Goal: Communication & Community: Answer question/provide support

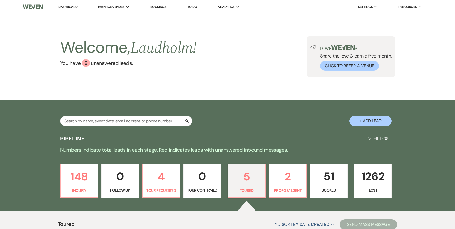
select select "5"
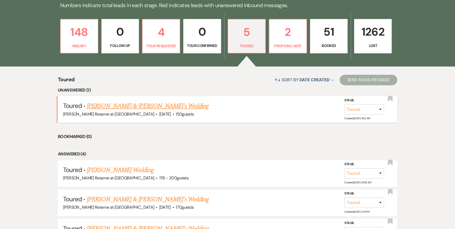
click at [113, 105] on link "[PERSON_NAME] & [PERSON_NAME]'s Wedding" at bounding box center [148, 105] width 122 height 9
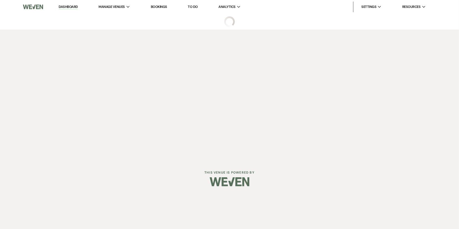
select select "5"
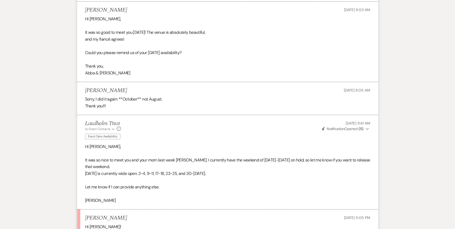
scroll to position [1628, 0]
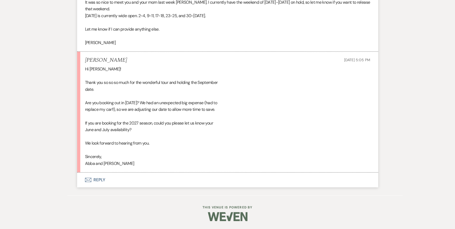
click at [87, 179] on icon "Envelope" at bounding box center [88, 180] width 6 height 4
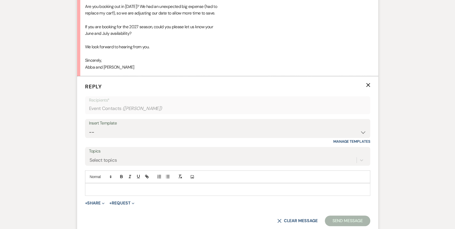
scroll to position [1728, 0]
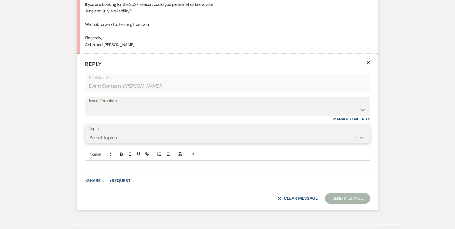
click at [363, 143] on div "Select topics" at bounding box center [227, 138] width 277 height 10
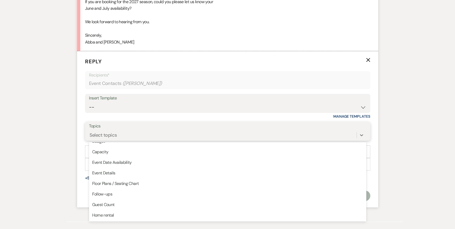
scroll to position [0, 0]
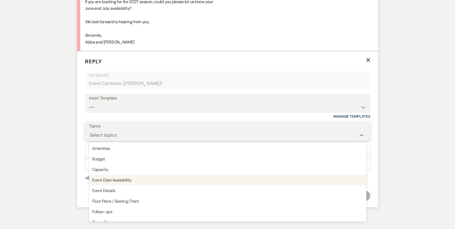
click at [121, 183] on div "Event Date Availability" at bounding box center [227, 180] width 277 height 11
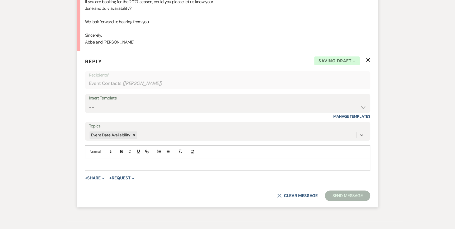
click at [91, 167] on p at bounding box center [227, 164] width 277 height 6
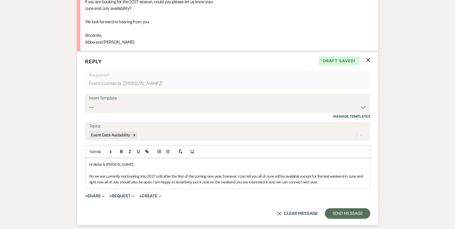
click at [119, 167] on p "Hi Abba & [PERSON_NAME]," at bounding box center [227, 164] width 277 height 6
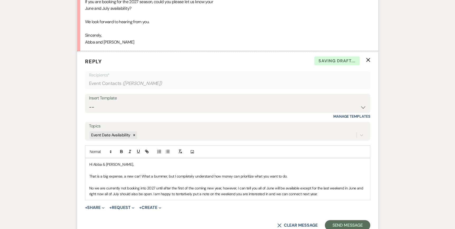
click at [333, 197] on p "No we are currently not booking into 2027 until after the first of the coming n…" at bounding box center [227, 191] width 277 height 12
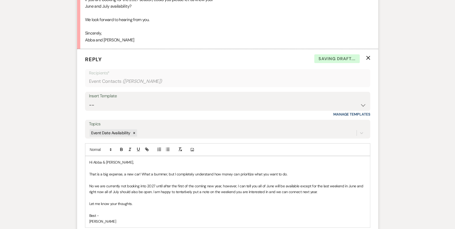
scroll to position [1834, 0]
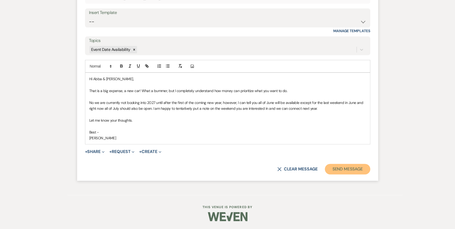
click at [339, 169] on button "Send Message" at bounding box center [347, 169] width 45 height 11
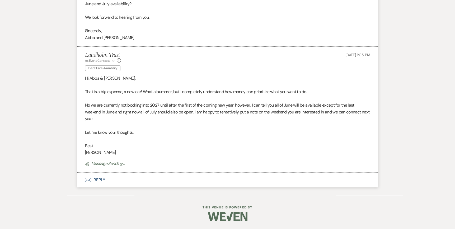
scroll to position [1742, 0]
